Goal: Task Accomplishment & Management: Use online tool/utility

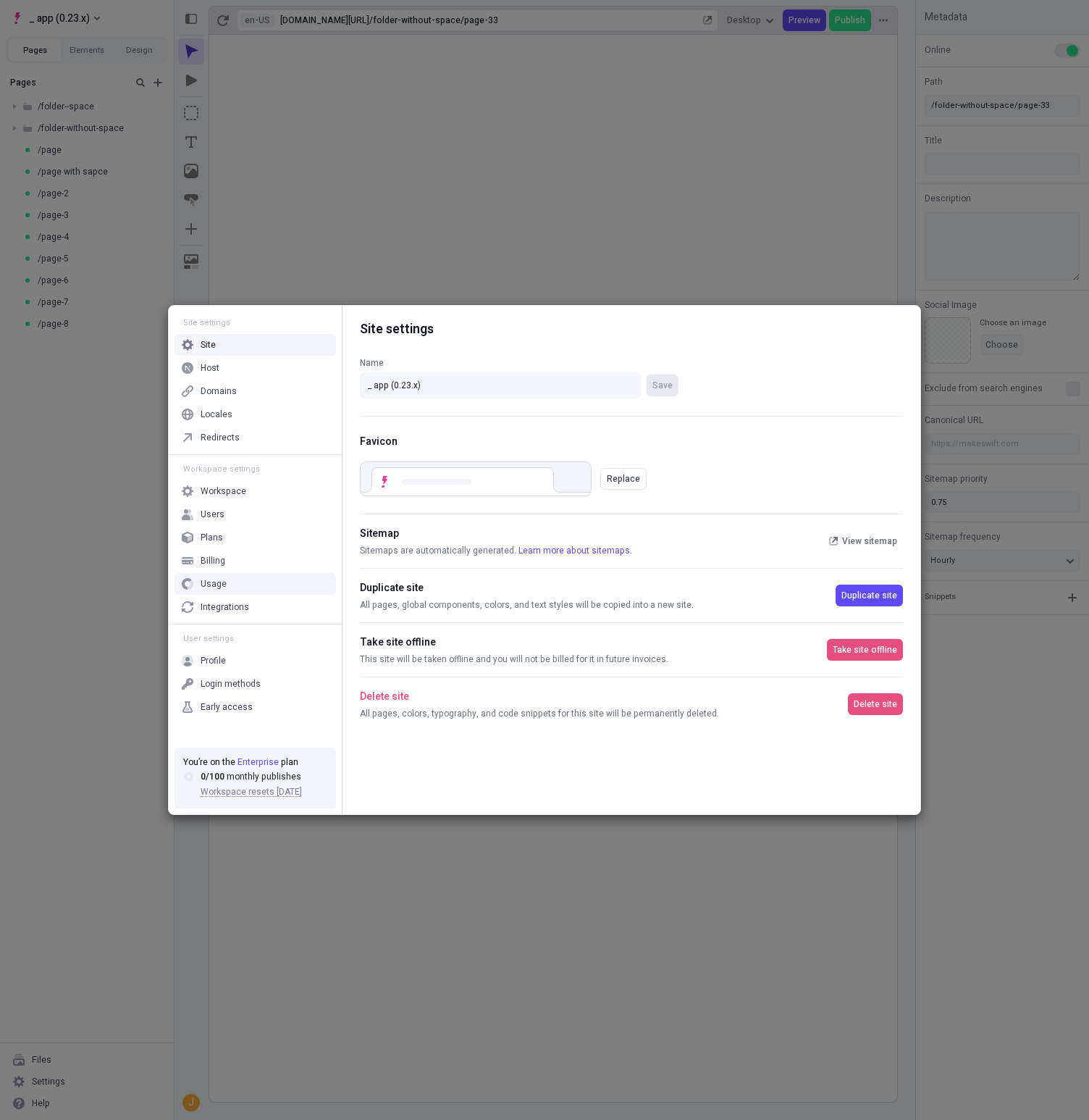
click at [223, 607] on div "Integrations" at bounding box center [224, 607] width 49 height 12
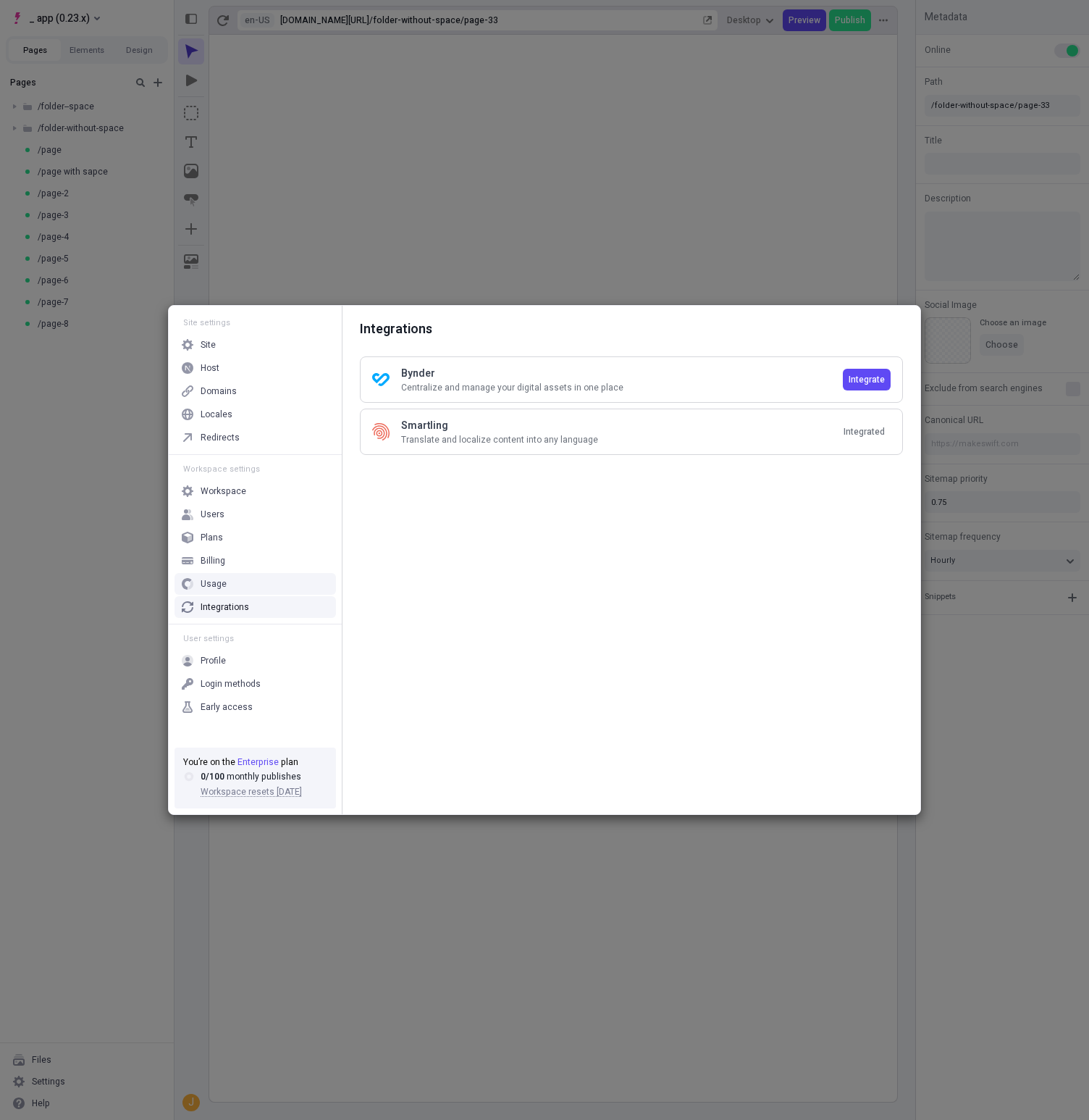
click at [105, 567] on div "Site settings Site Host Domains Locales Redirects Workspace settings Workspace …" at bounding box center [544, 560] width 1089 height 1120
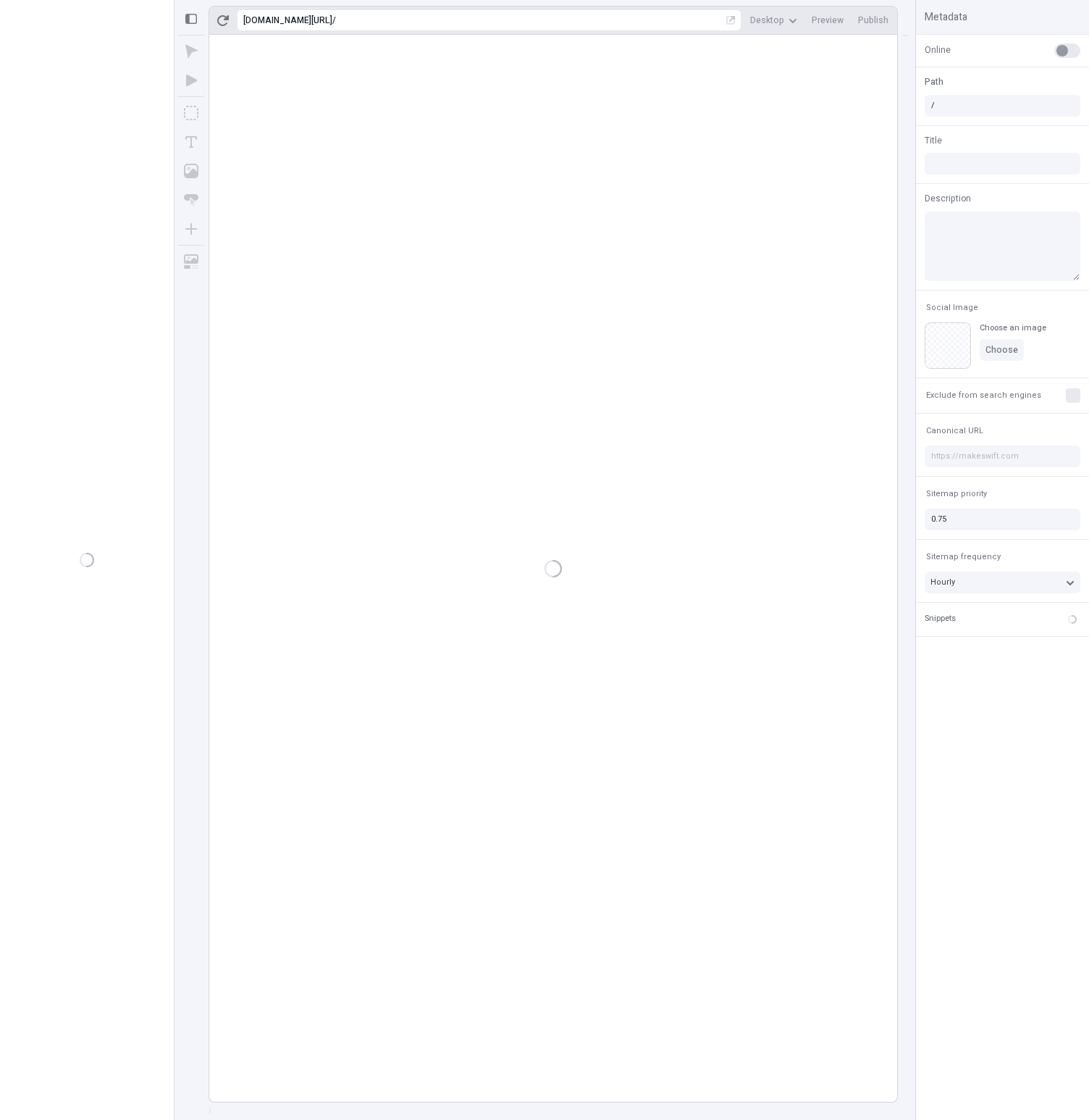
type input "/folder-without-space/page-33"
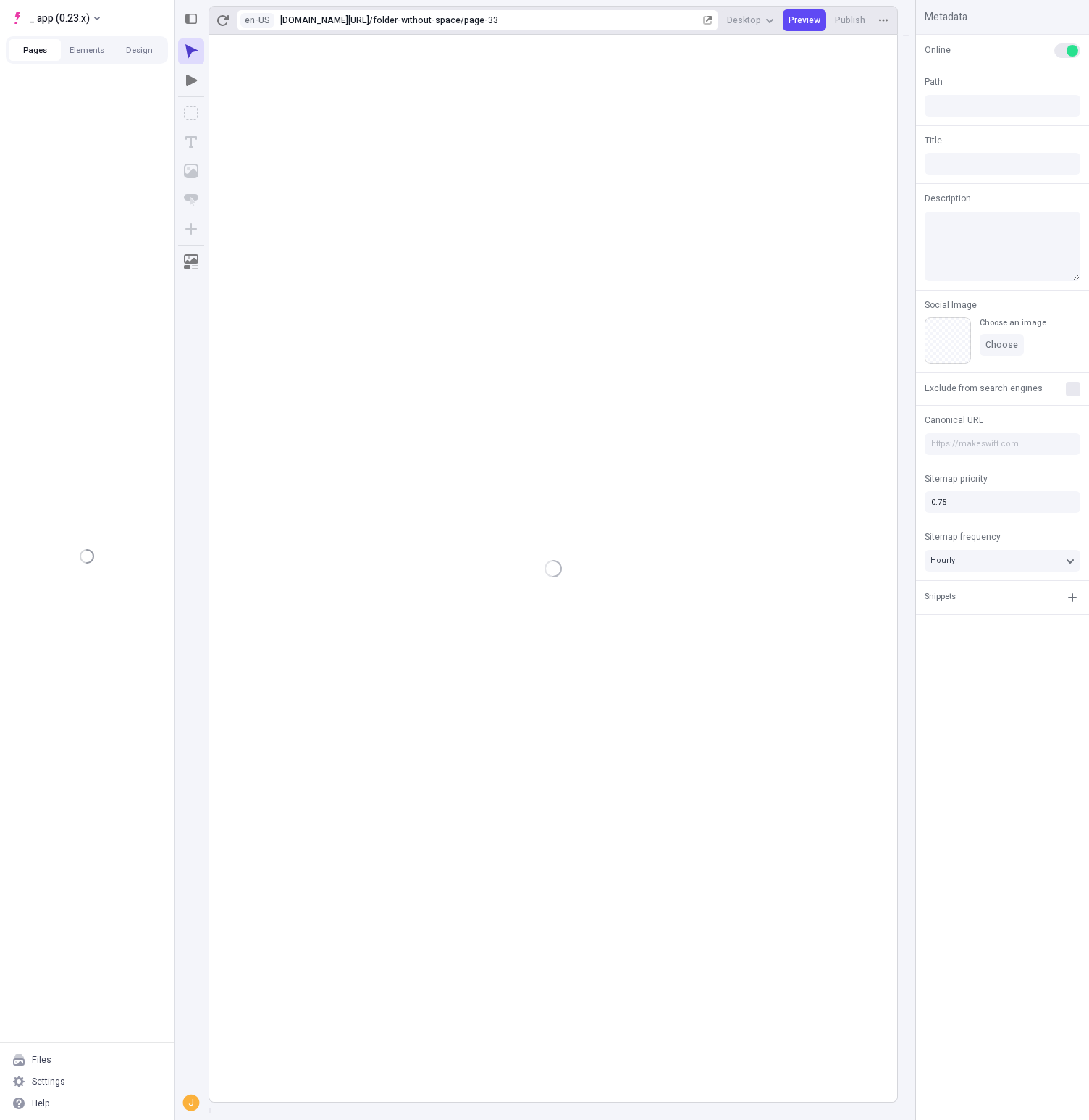
type input "/folder-without-space/page-33"
click at [538, 22] on div "folder-without-space/page-33" at bounding box center [537, 21] width 327 height 12
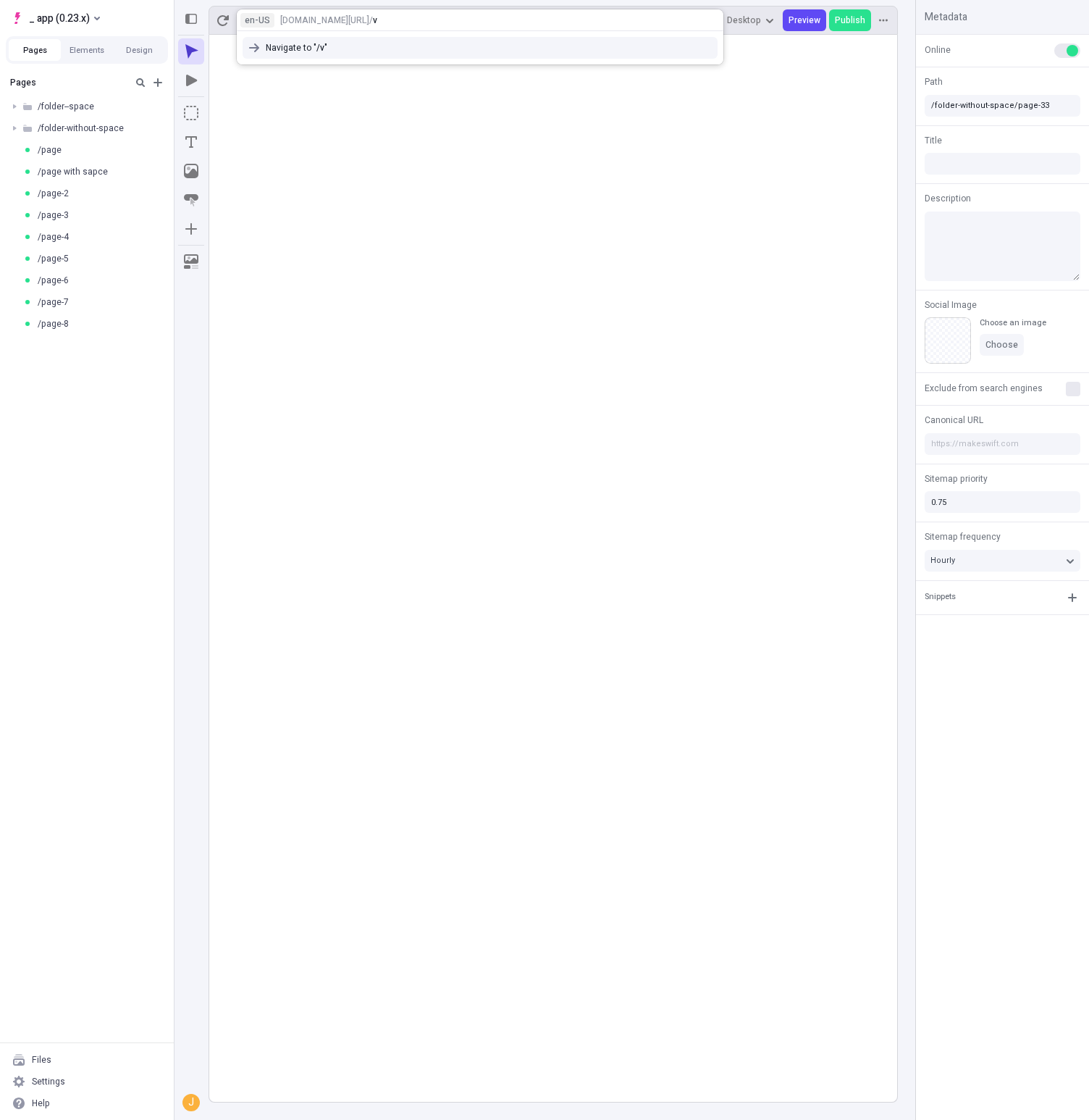
type input "v"
click at [44, 8] on html "_ app (0.23.x) Pages Elements Design Pages /folder--space /folder-without-space…" at bounding box center [544, 560] width 1089 height 1120
drag, startPoint x: 52, startPoint y: 15, endPoint x: 66, endPoint y: 28, distance: 19.1
click at [53, 15] on span "_ app (0.23.x)" at bounding box center [59, 17] width 61 height 17
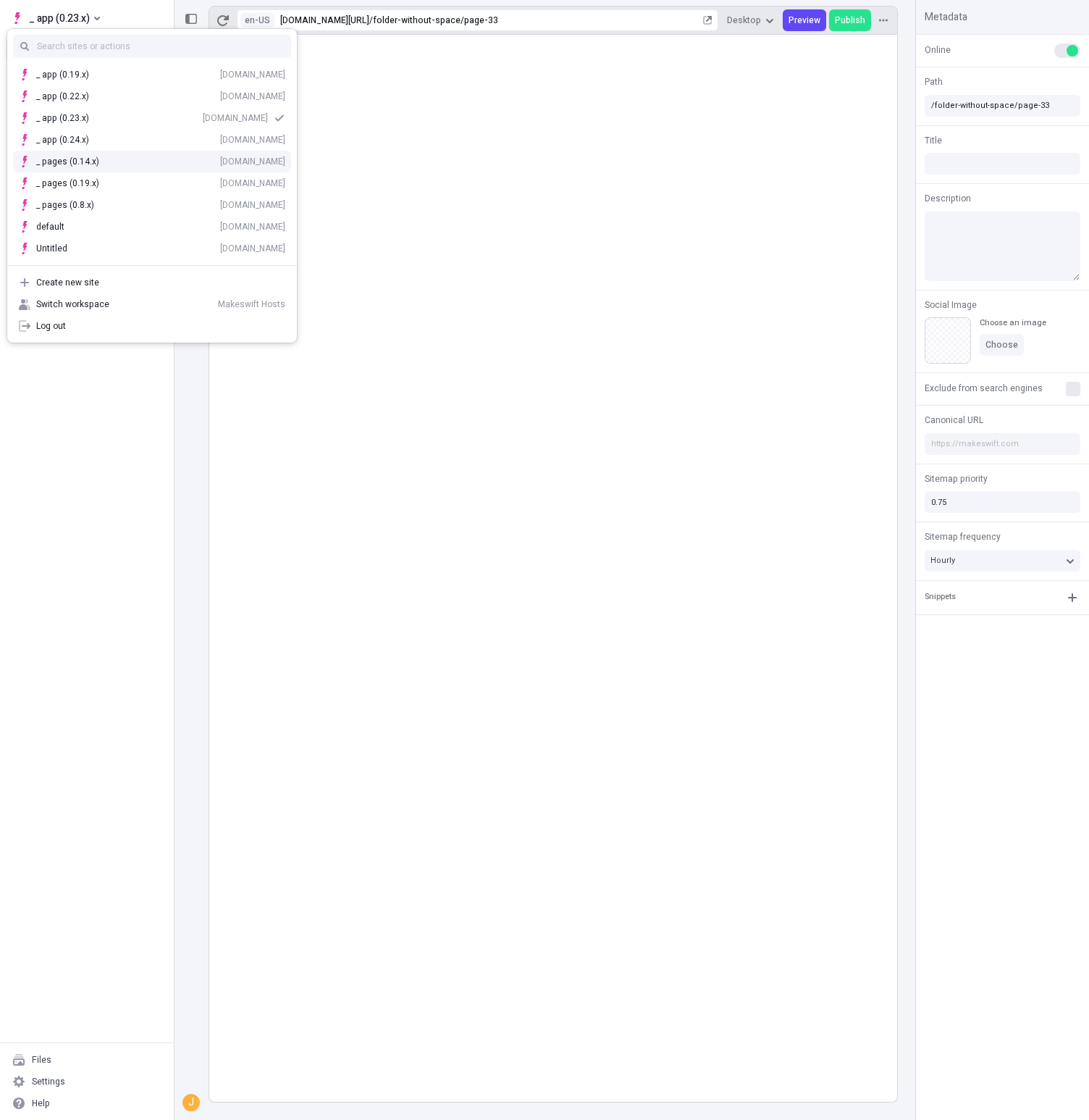
click at [715, 265] on body "_ app (0.23.x) Pages Elements Design Pages /folder--space /folder-without-space…" at bounding box center [544, 560] width 1089 height 1120
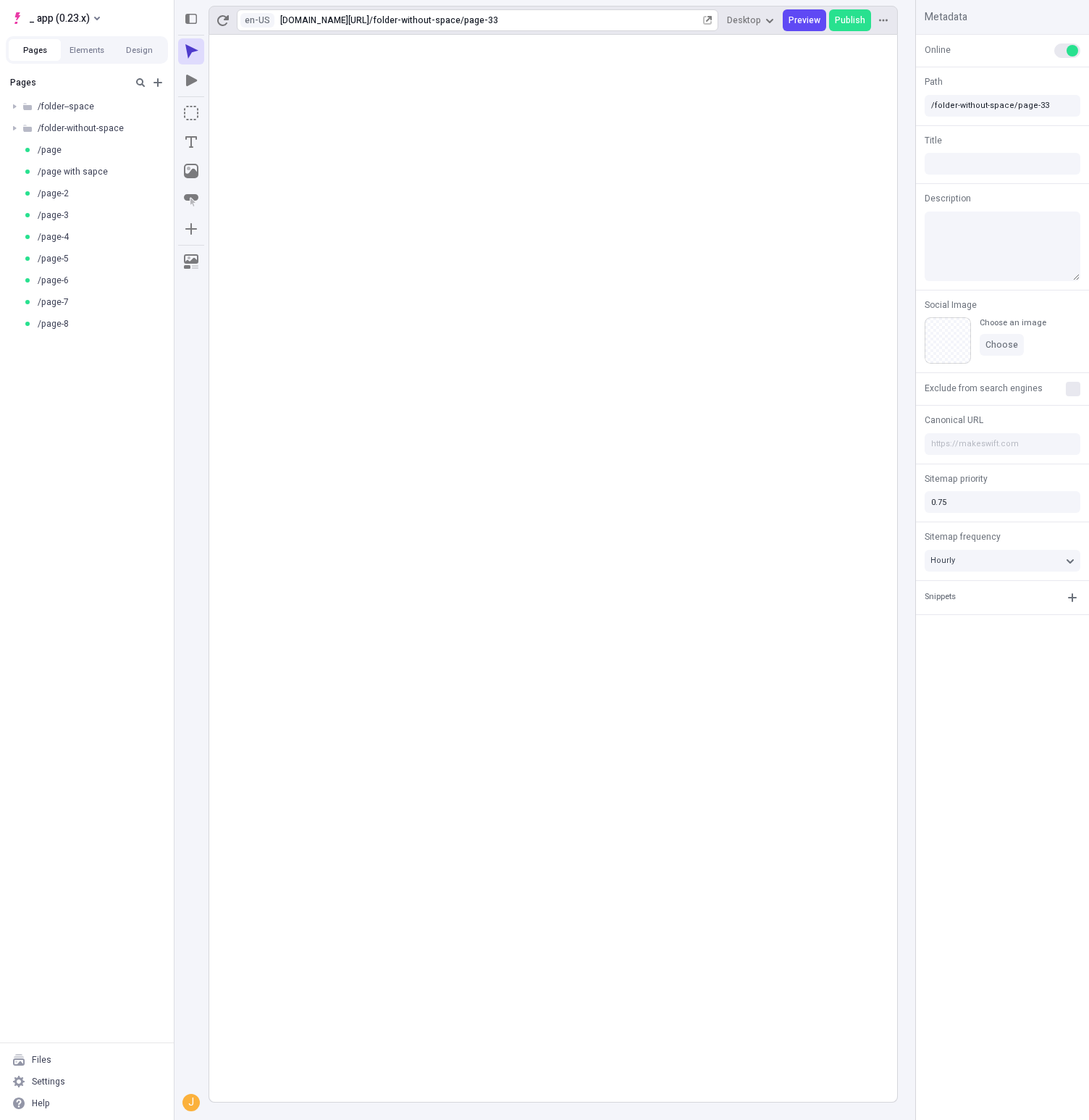
click at [555, 11] on div "en-US [URL][DOMAIN_NAME] / folder-without-space/page-33" at bounding box center [477, 20] width 482 height 22
type input "hard"
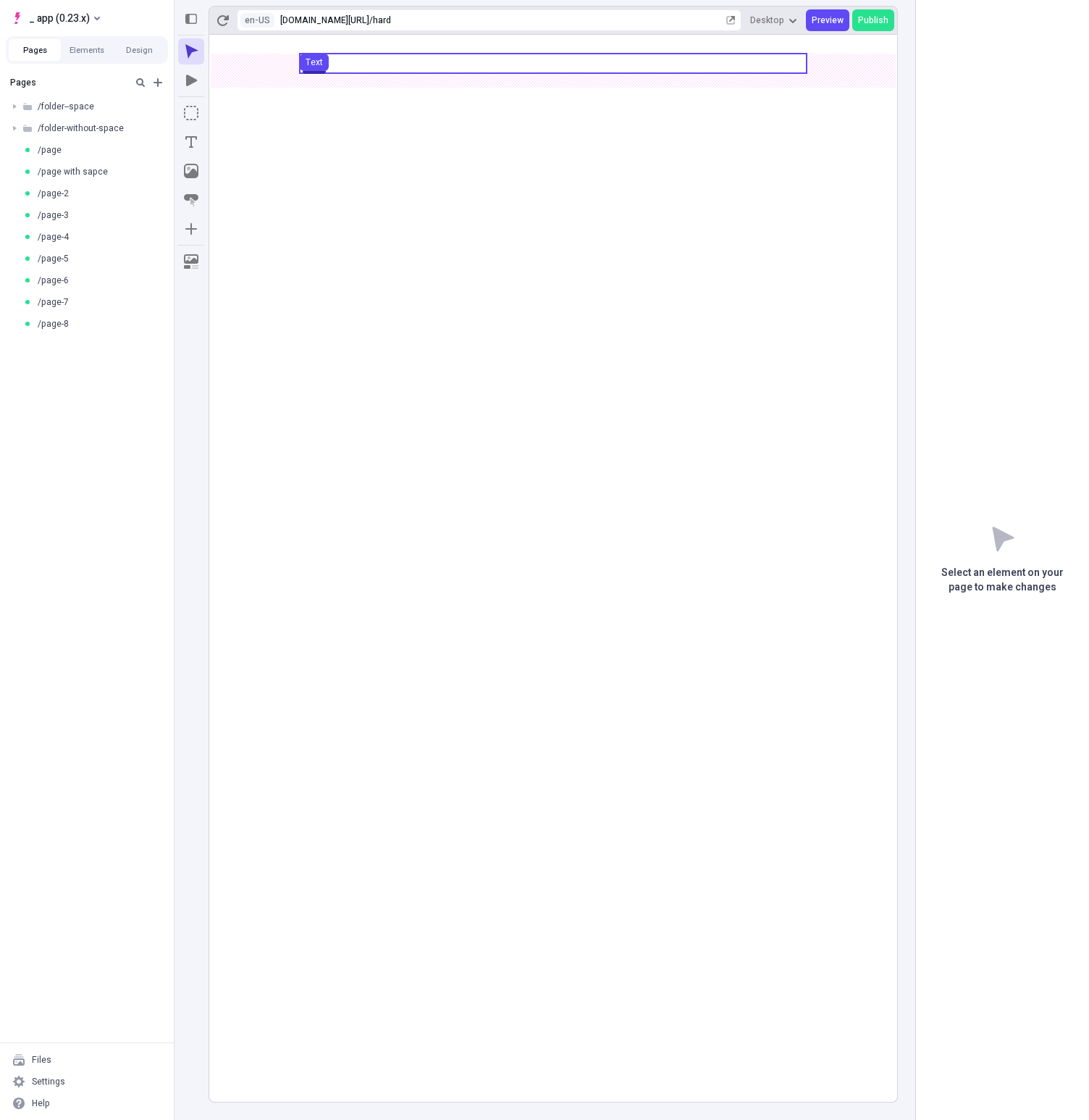
click at [322, 65] on button "Text" at bounding box center [314, 62] width 29 height 17
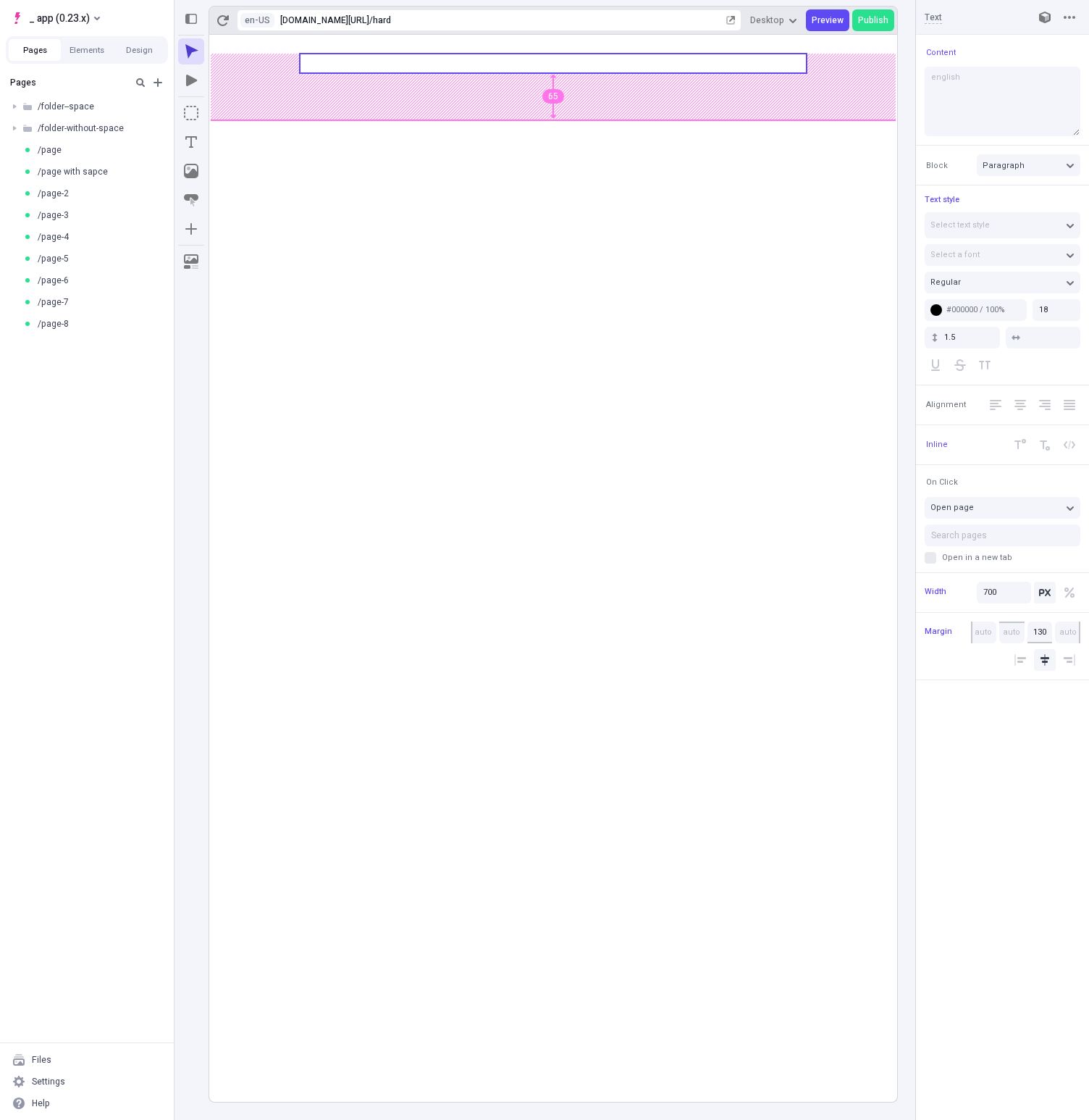
click at [531, 168] on body "_ app (0.23.x) Pages Elements Design Pages /folder--space /folder-without-space…" at bounding box center [544, 560] width 1089 height 1120
type input "125"
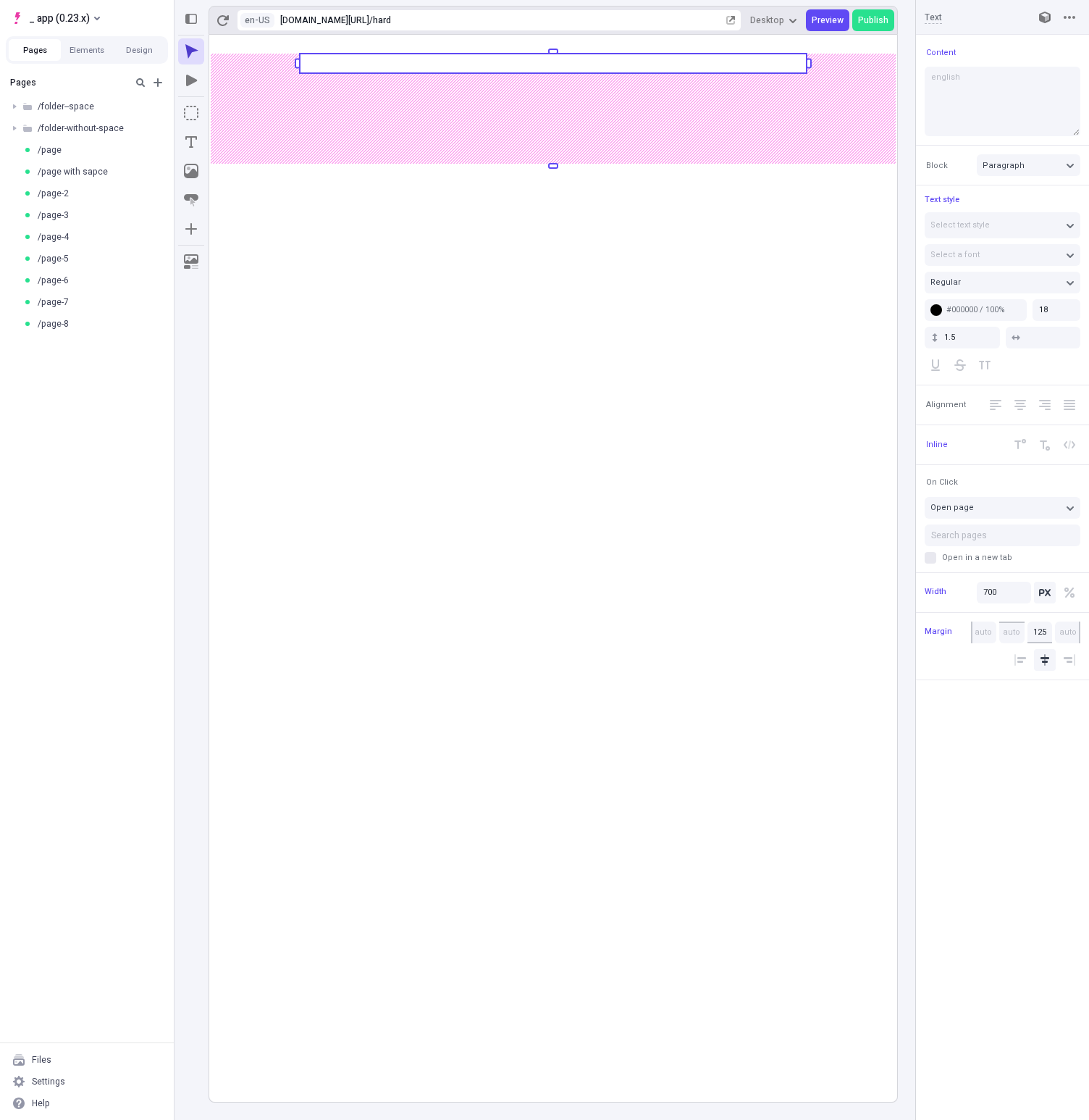
click at [417, 222] on rect at bounding box center [553, 568] width 688 height 1067
